Goal: Check status

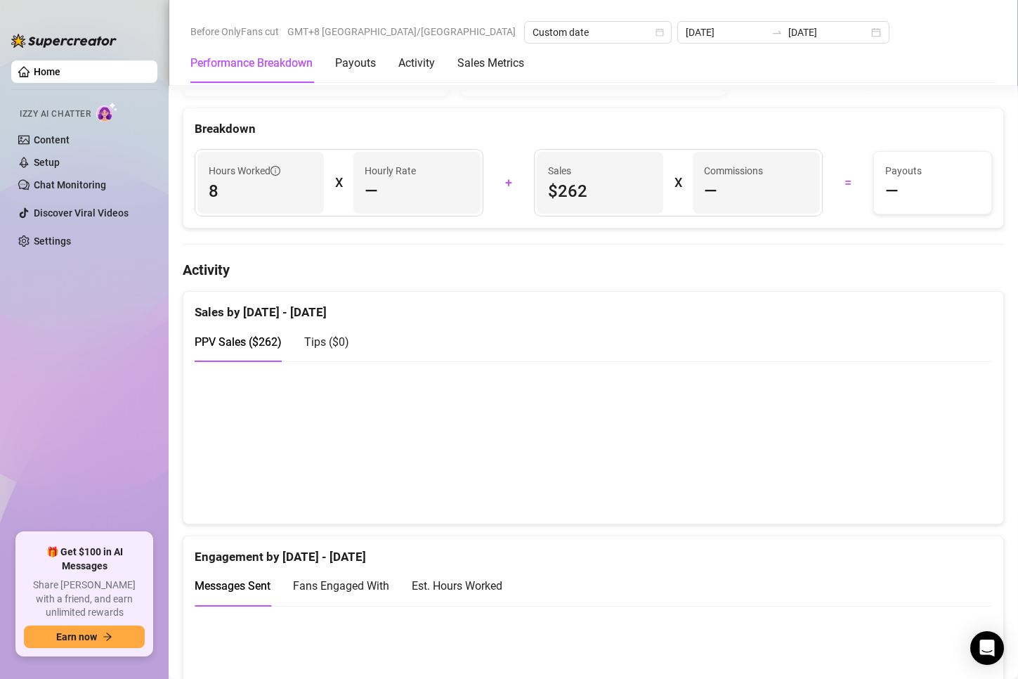
scroll to position [422, 0]
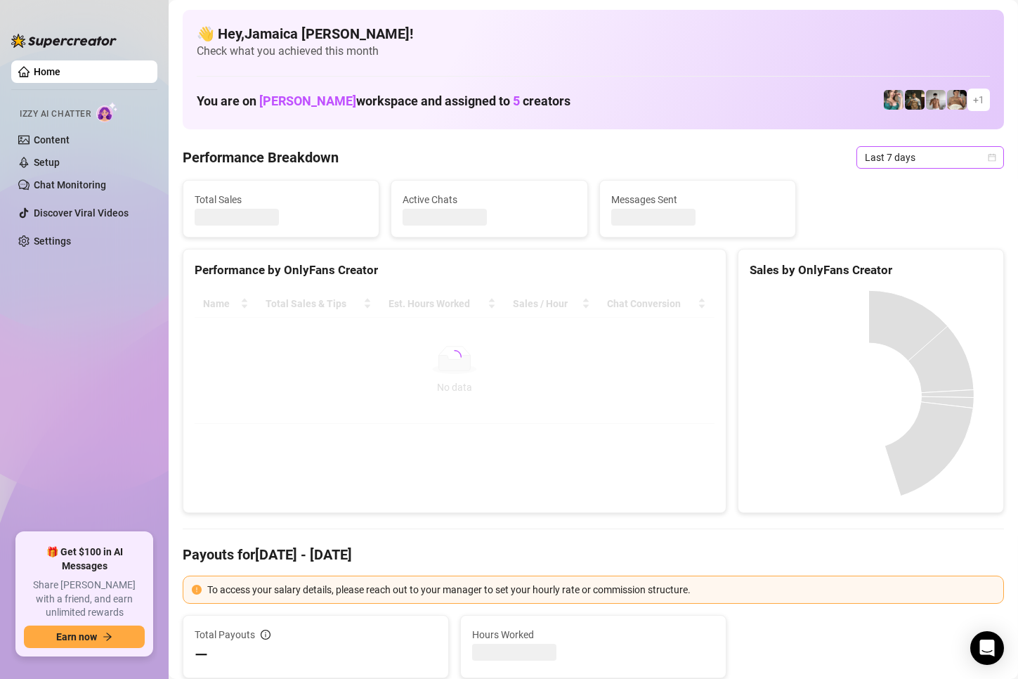
click at [886, 157] on span "Last 7 days" at bounding box center [930, 157] width 131 height 21
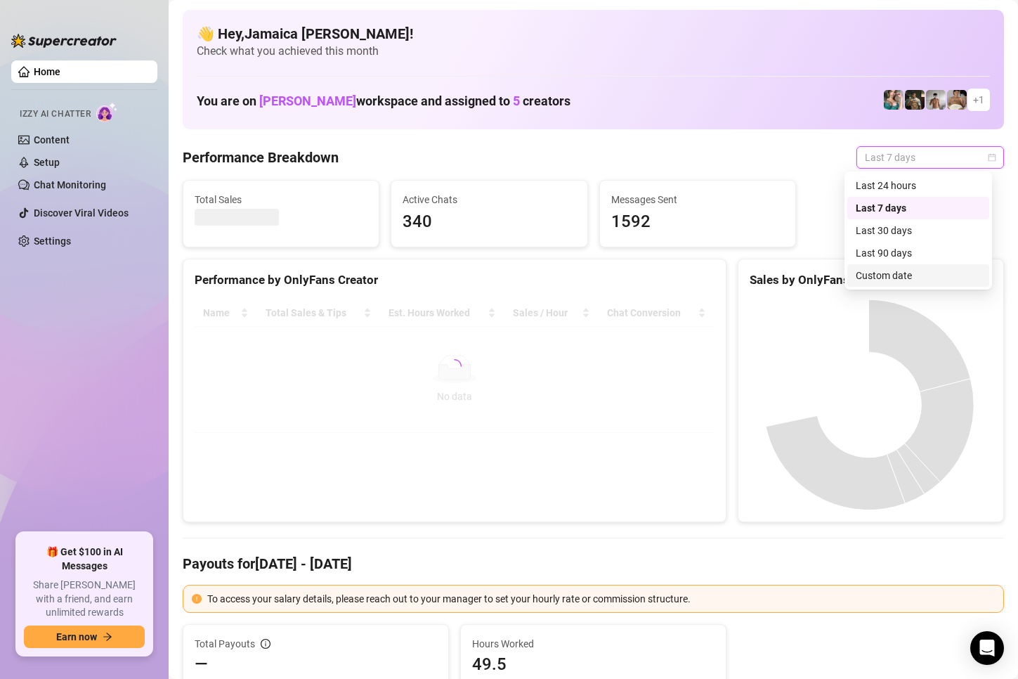
click at [863, 278] on div "Custom date" at bounding box center [918, 275] width 125 height 15
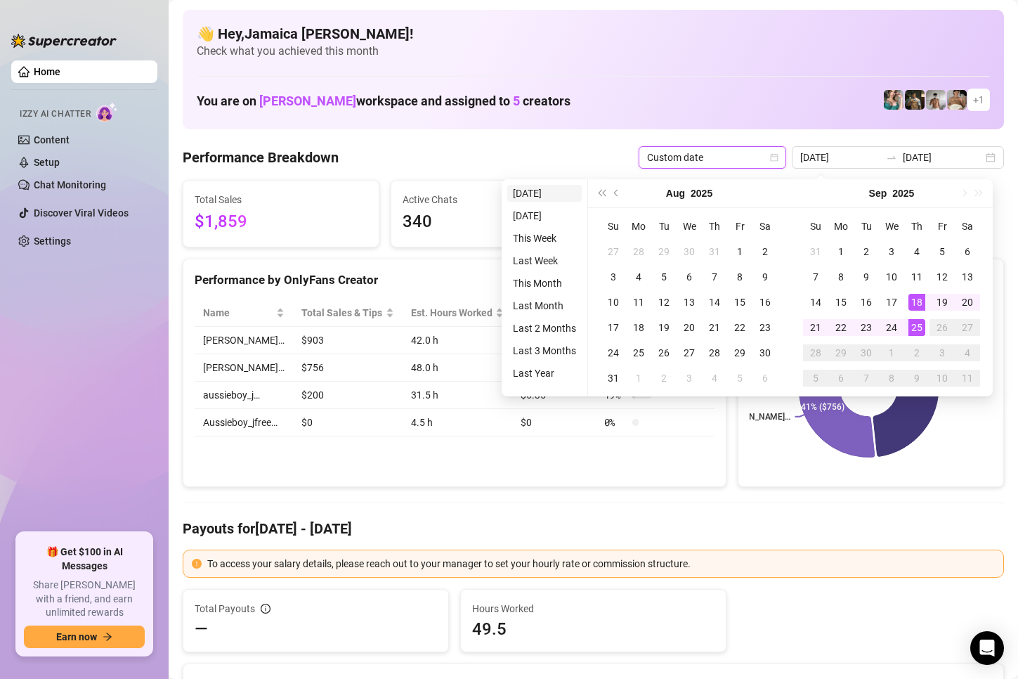
type input "[DATE]"
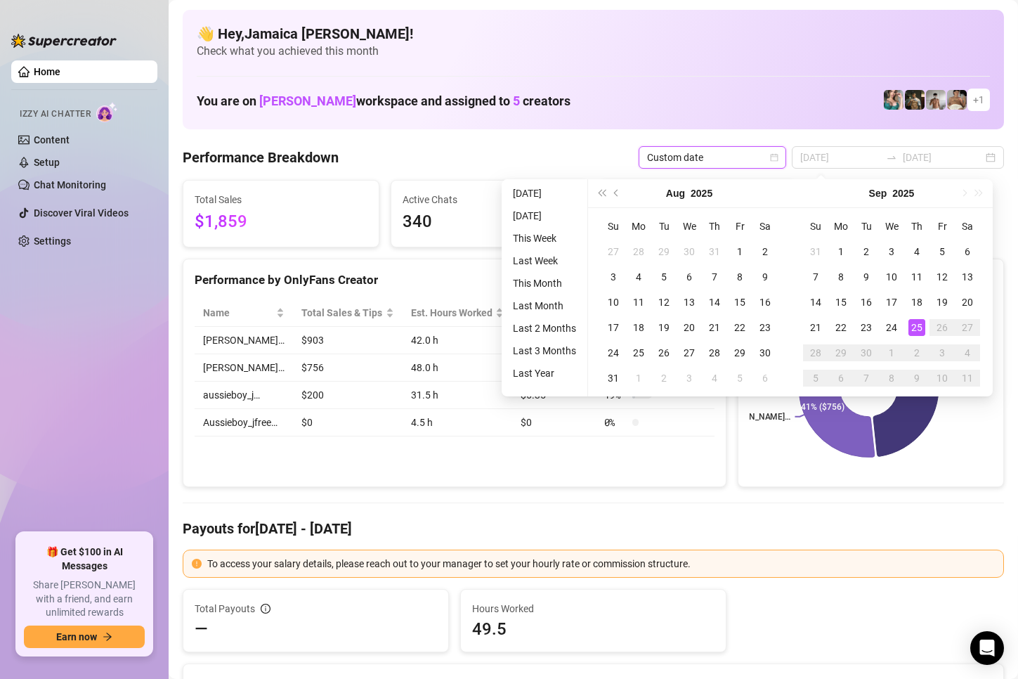
click at [531, 197] on li "[DATE]" at bounding box center [544, 193] width 74 height 17
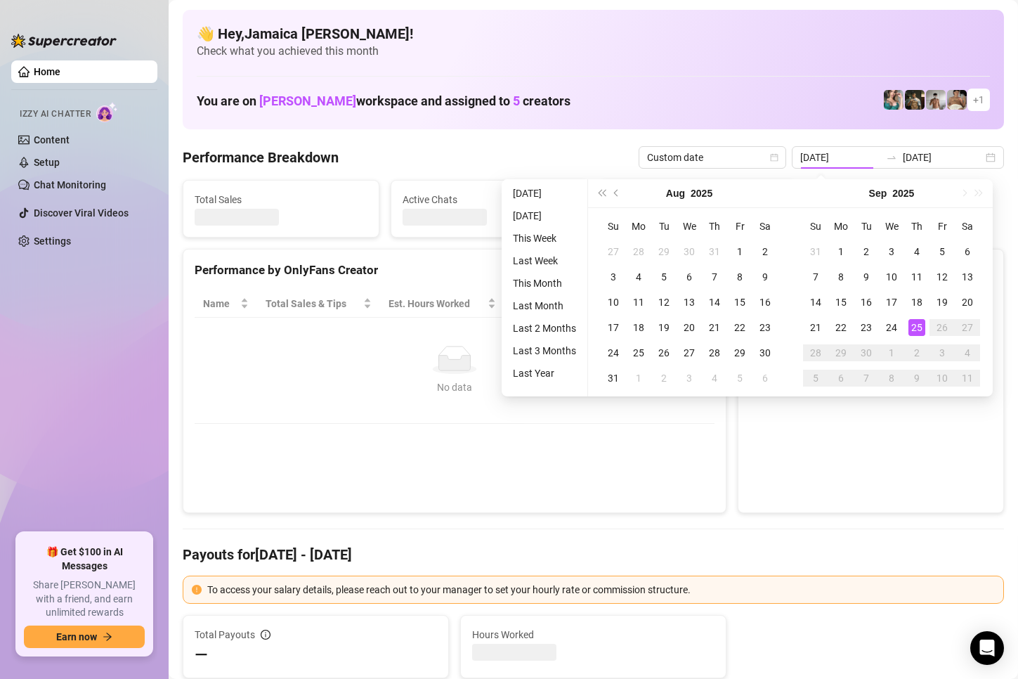
type input "[DATE]"
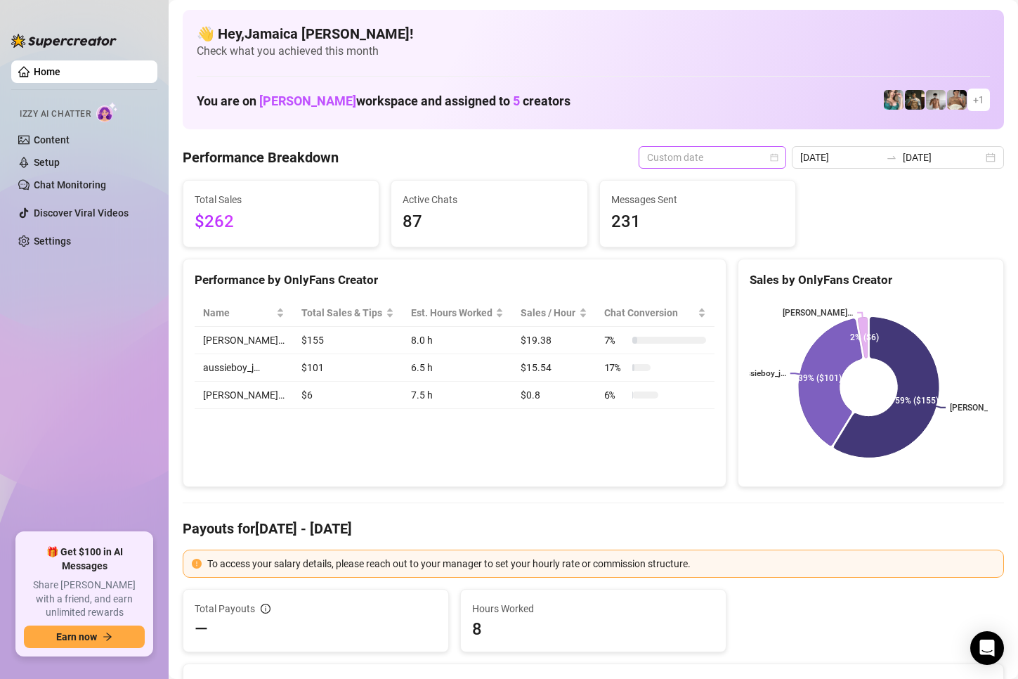
click at [731, 157] on span "Custom date" at bounding box center [712, 157] width 131 height 21
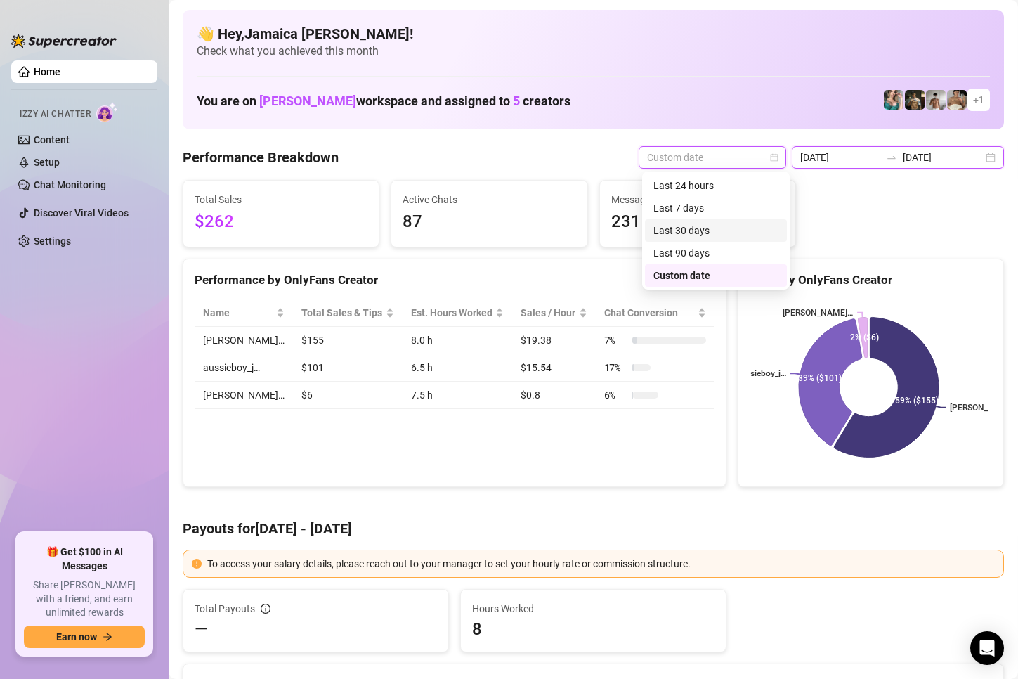
click at [820, 156] on input "[DATE]" at bounding box center [840, 157] width 80 height 15
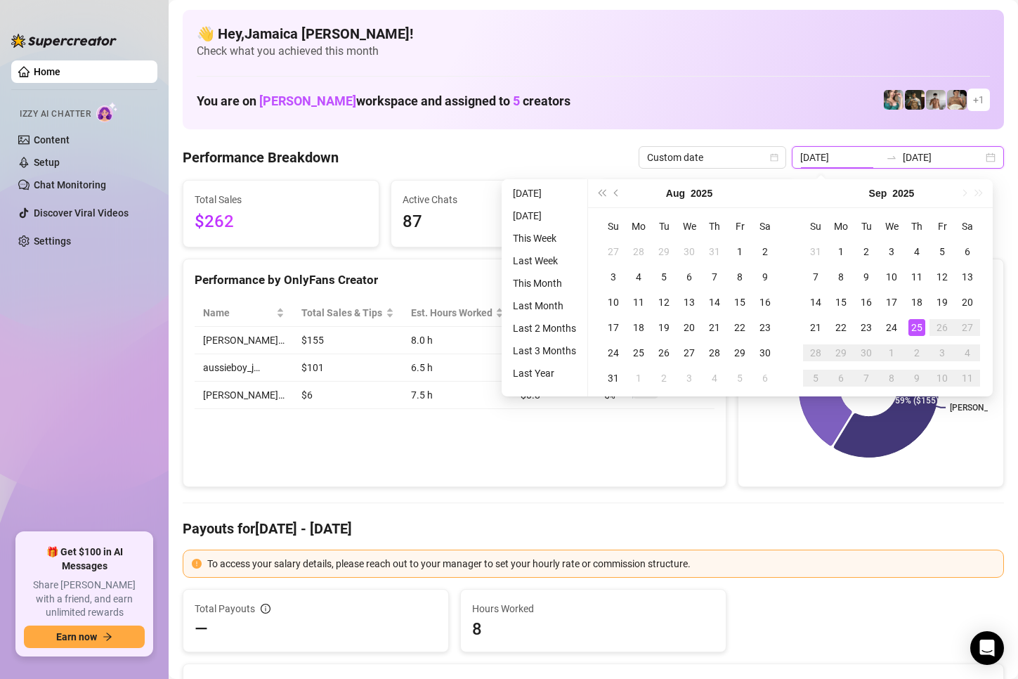
click at [840, 161] on input "[DATE]" at bounding box center [840, 157] width 80 height 15
type input "[DATE]"
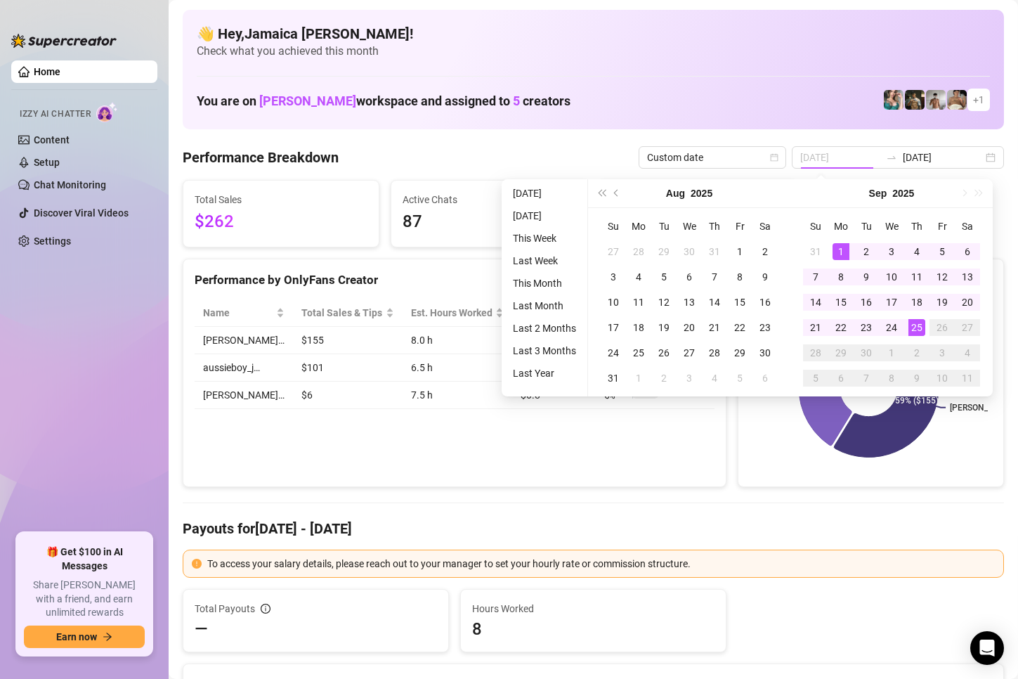
click at [843, 254] on div "1" at bounding box center [841, 251] width 17 height 17
type input "[DATE]"
click at [921, 327] on div "25" at bounding box center [917, 327] width 17 height 17
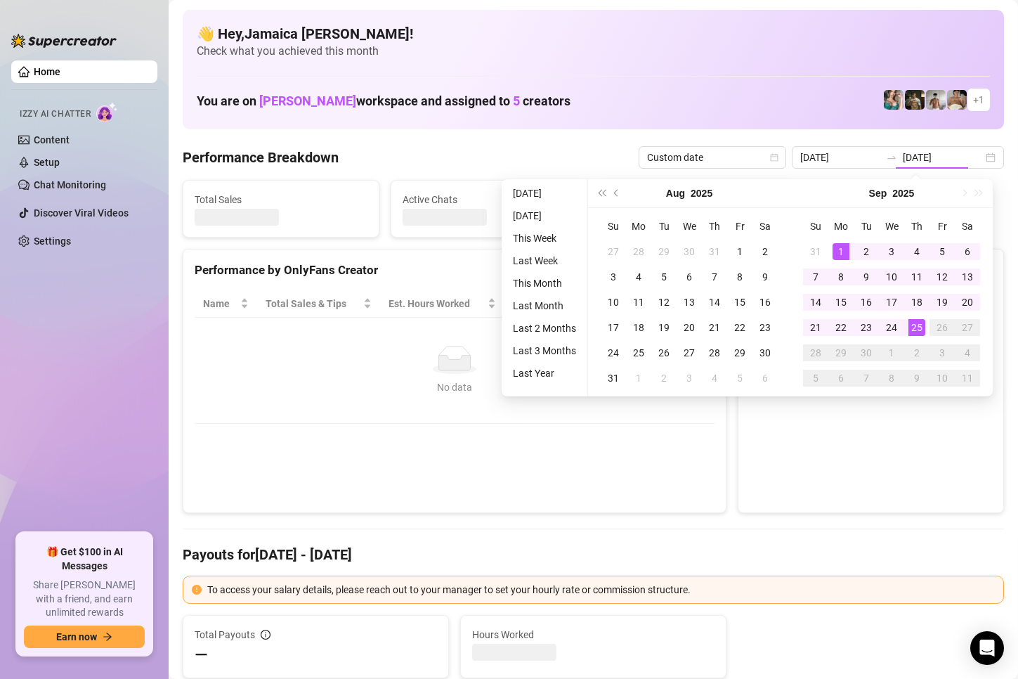
type input "[DATE]"
